Goal: Task Accomplishment & Management: Manage account settings

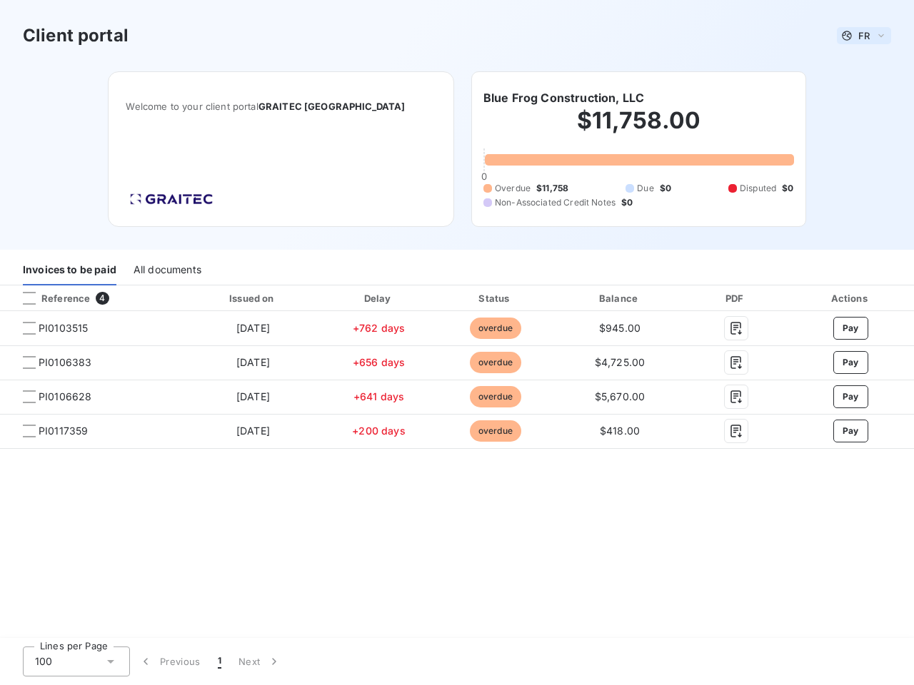
click at [864, 36] on span "FR" at bounding box center [863, 35] width 11 height 11
click at [563, 98] on h6 "Blue Frog Construction, LLC" at bounding box center [563, 97] width 161 height 17
click at [69, 271] on div "Invoices to be paid" at bounding box center [70, 271] width 94 height 30
click at [166, 271] on div "All documents" at bounding box center [167, 271] width 68 height 30
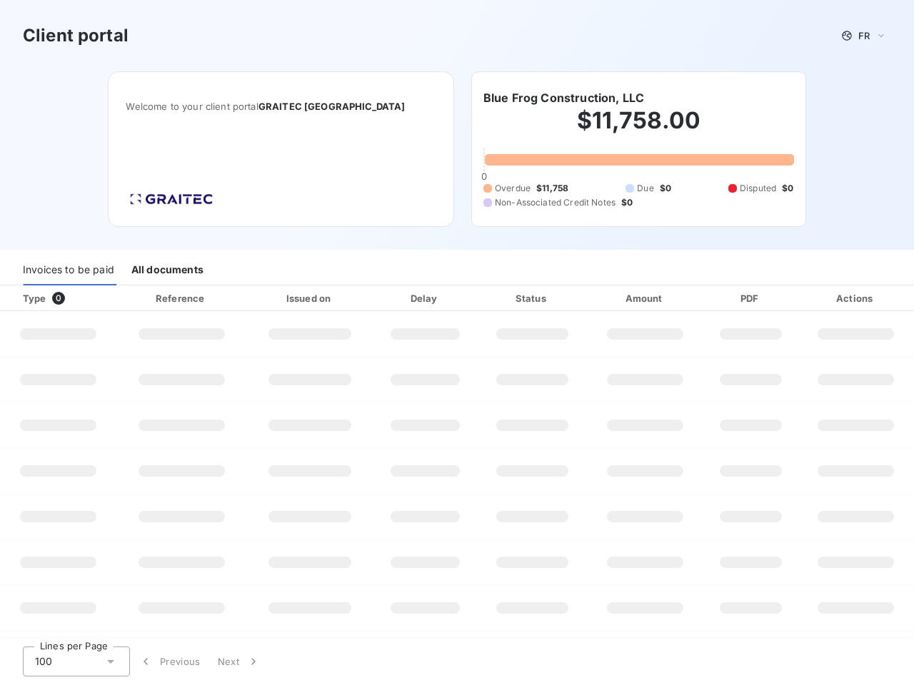
click at [92, 298] on div at bounding box center [86, 298] width 14 height 14
click at [29, 298] on div "Type 0" at bounding box center [63, 298] width 99 height 14
click at [253, 298] on div "Issued on" at bounding box center [310, 298] width 120 height 14
click at [378, 298] on div "Delay" at bounding box center [424, 298] width 99 height 14
click at [495, 298] on div "Status" at bounding box center [532, 298] width 104 height 14
